Goal: Transaction & Acquisition: Obtain resource

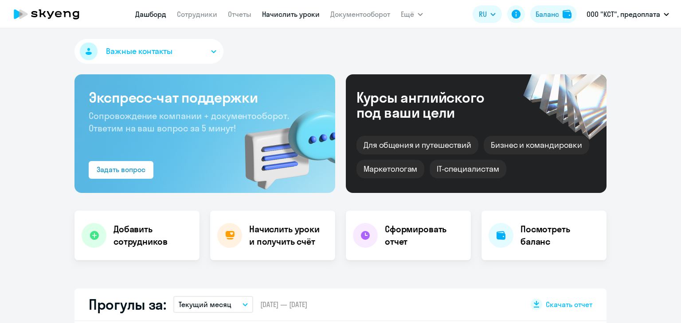
click at [279, 16] on link "Начислить уроки" at bounding box center [291, 14] width 58 height 9
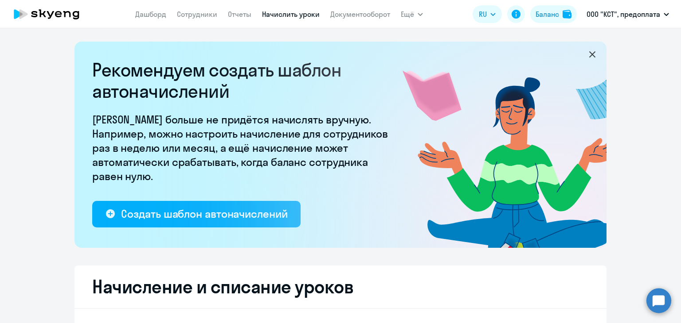
select select "10"
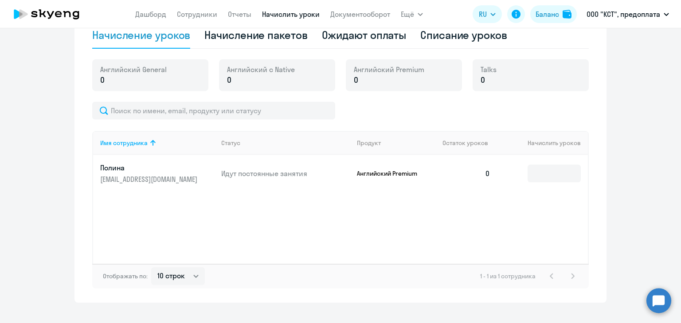
scroll to position [310, 0]
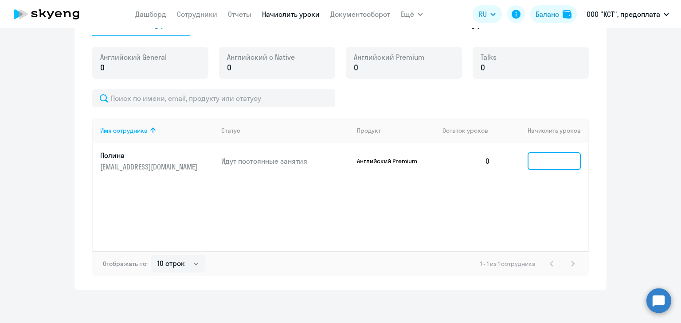
click at [553, 160] on input at bounding box center [553, 161] width 53 height 18
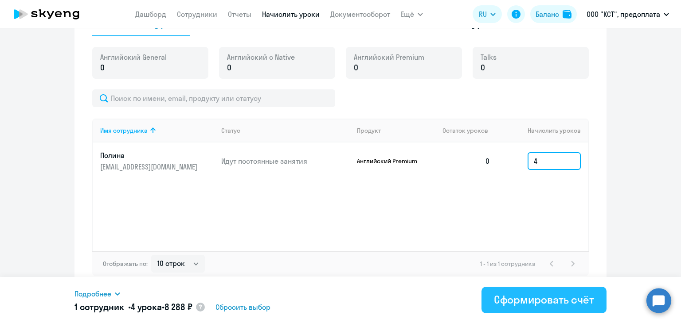
type input "4"
click at [506, 306] on div "Сформировать счёт" at bounding box center [544, 300] width 100 height 14
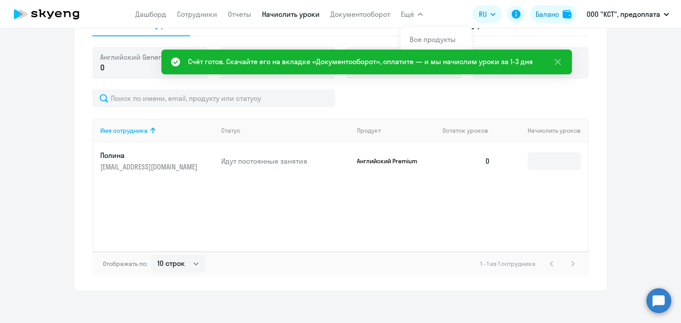
click at [362, 6] on nav "[PERSON_NAME] Отчеты Начислить уроки Документооборот" at bounding box center [262, 14] width 255 height 18
click at [362, 11] on link "Документооборот" at bounding box center [360, 14] width 60 height 9
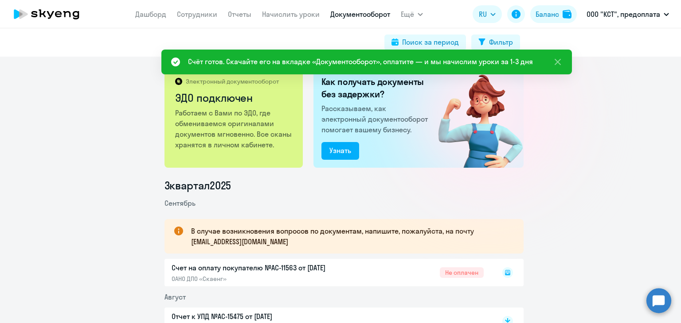
click at [502, 270] on rect at bounding box center [507, 273] width 11 height 11
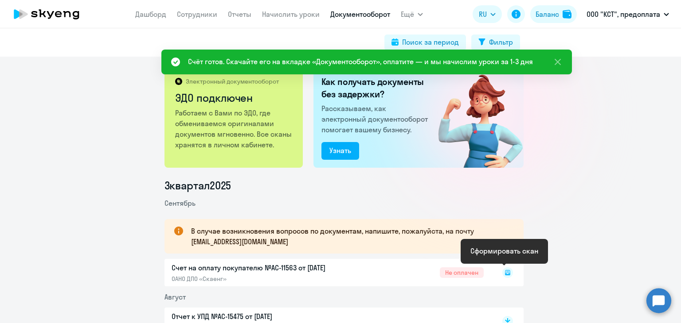
click at [502, 269] on rect at bounding box center [507, 273] width 11 height 11
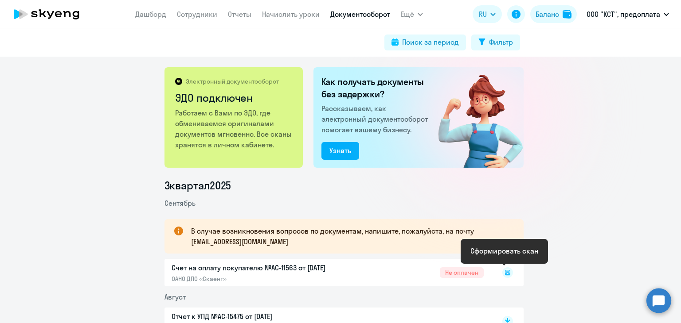
click at [508, 272] on rect at bounding box center [507, 273] width 11 height 11
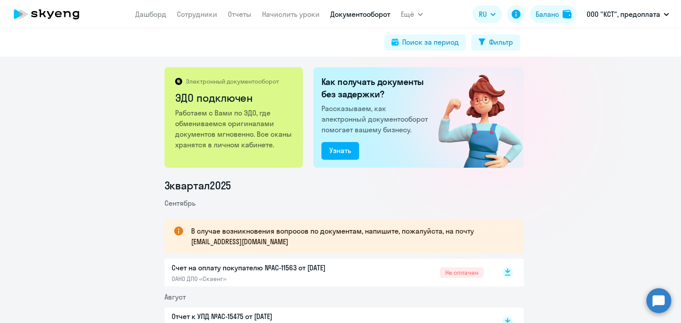
click at [502, 275] on icon at bounding box center [507, 273] width 11 height 11
